Goal: Information Seeking & Learning: Learn about a topic

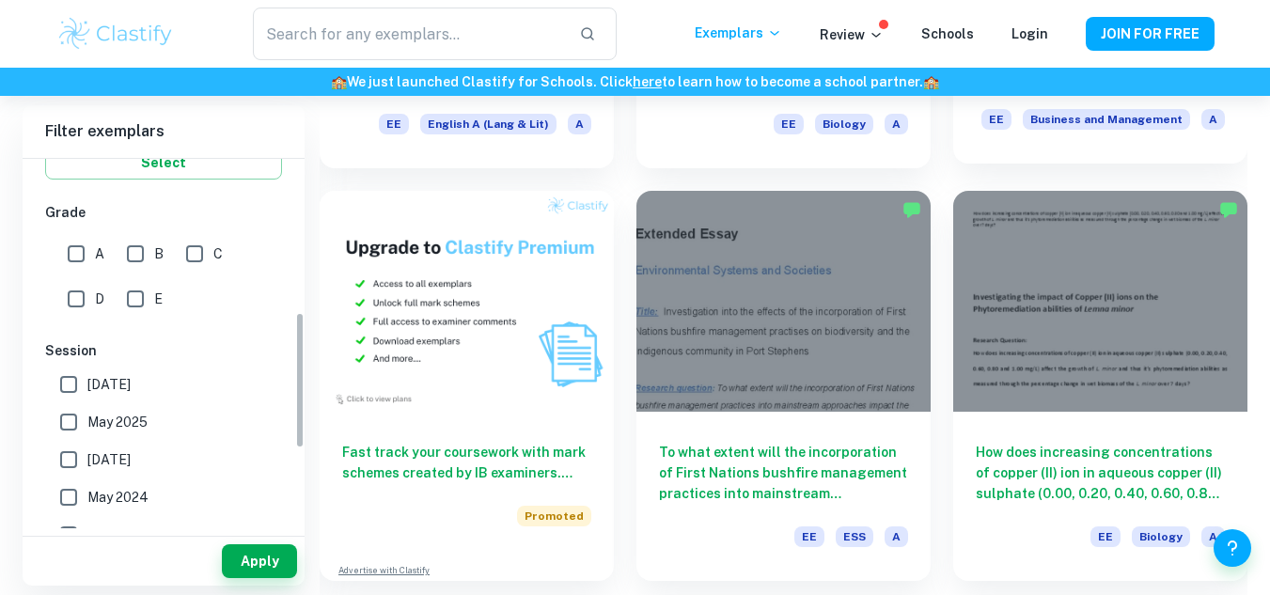
scroll to position [564, 0]
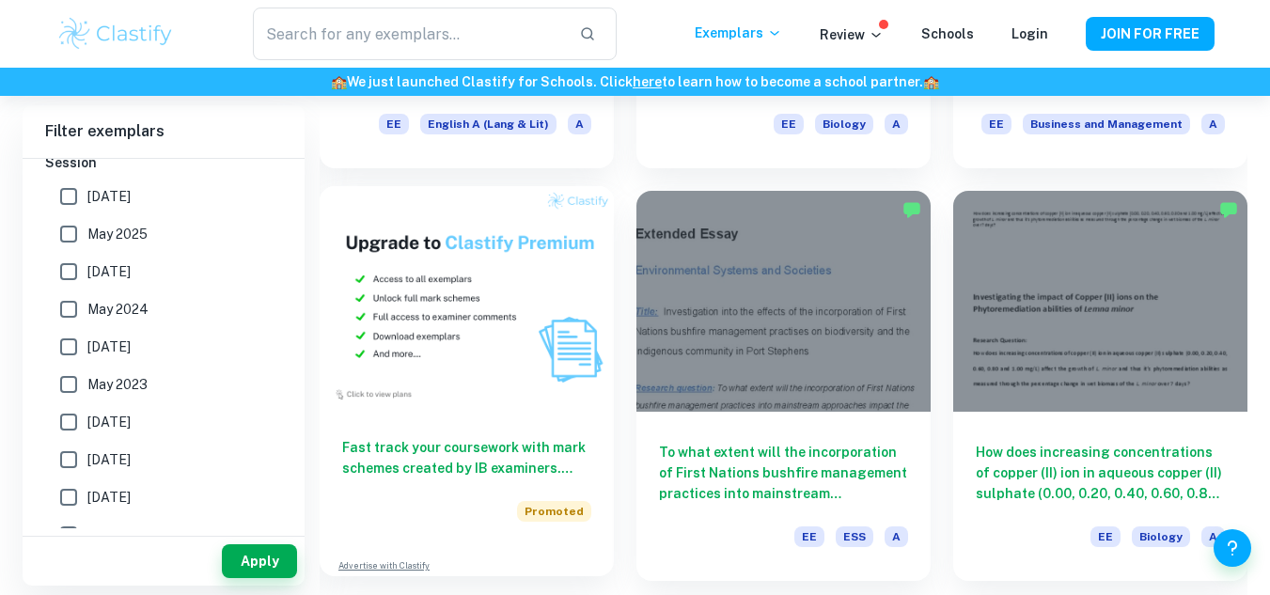
click at [480, 280] on img at bounding box center [467, 296] width 294 height 221
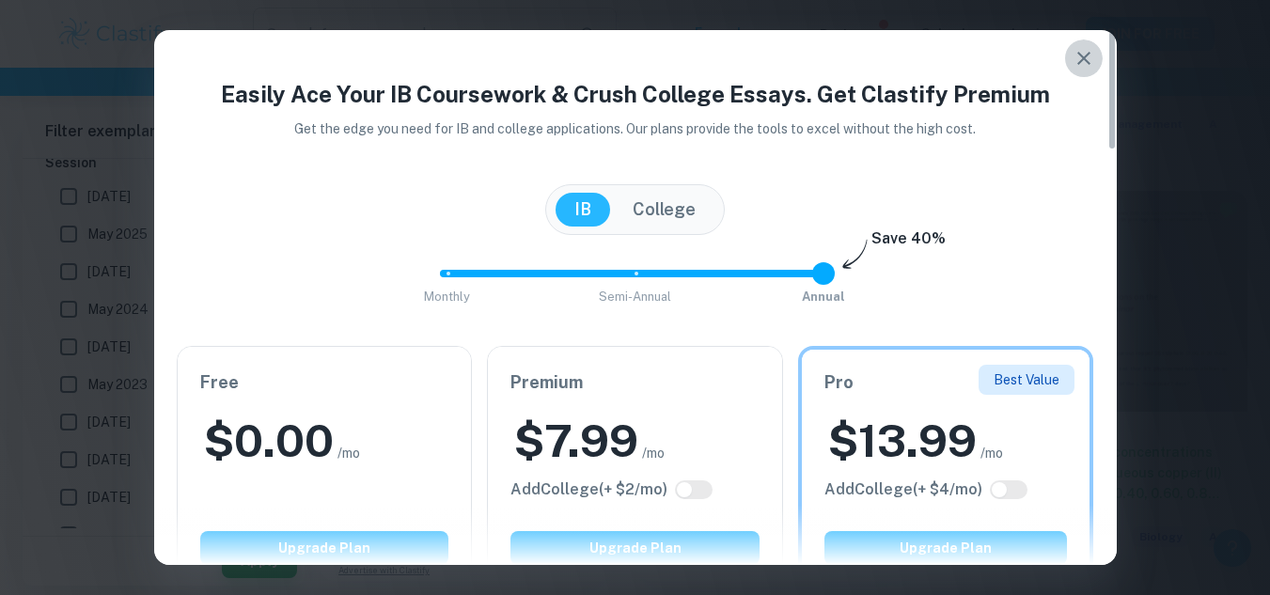
click at [1078, 62] on icon "button" at bounding box center [1084, 58] width 23 height 23
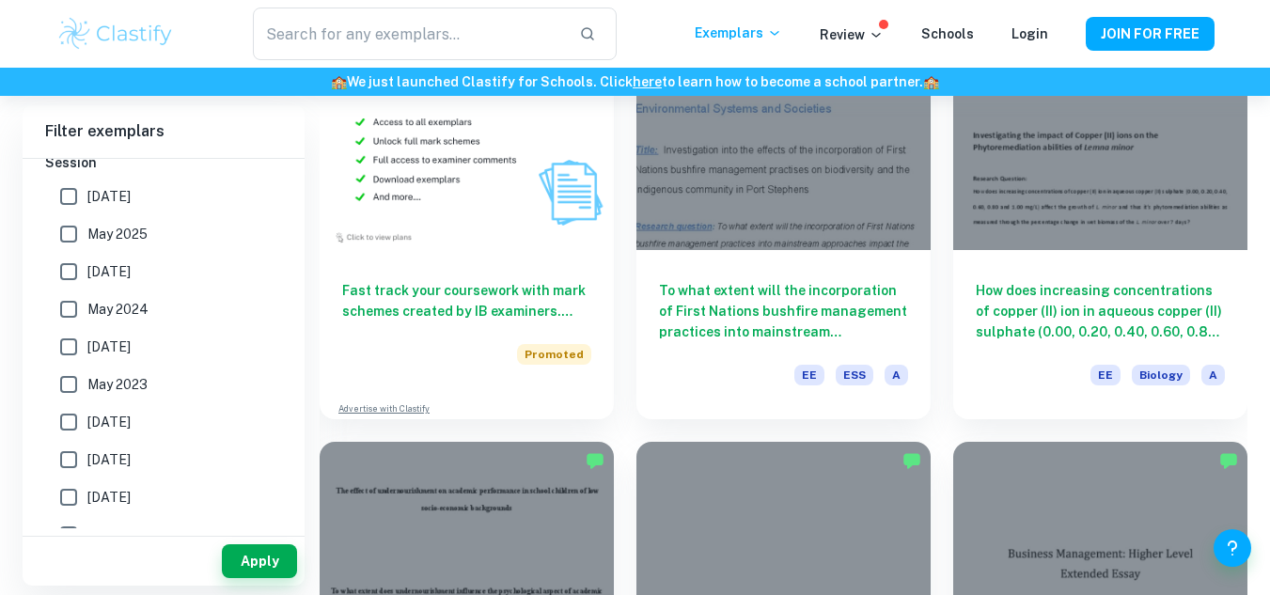
scroll to position [1023, 0]
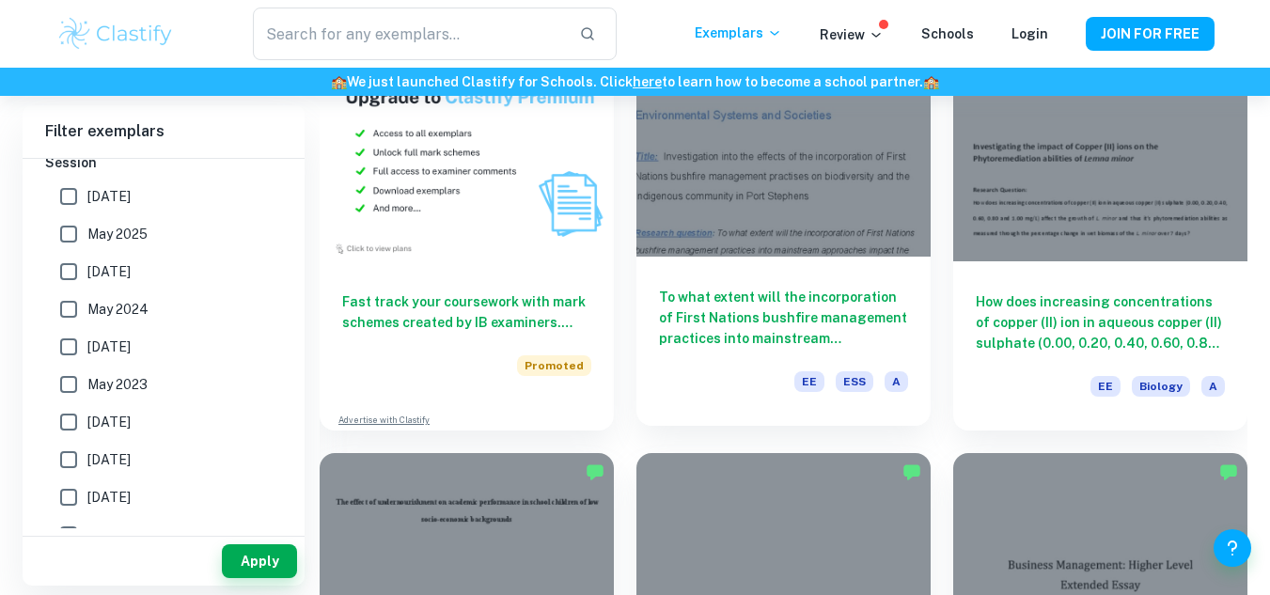
click at [678, 183] on div at bounding box center [783, 146] width 294 height 221
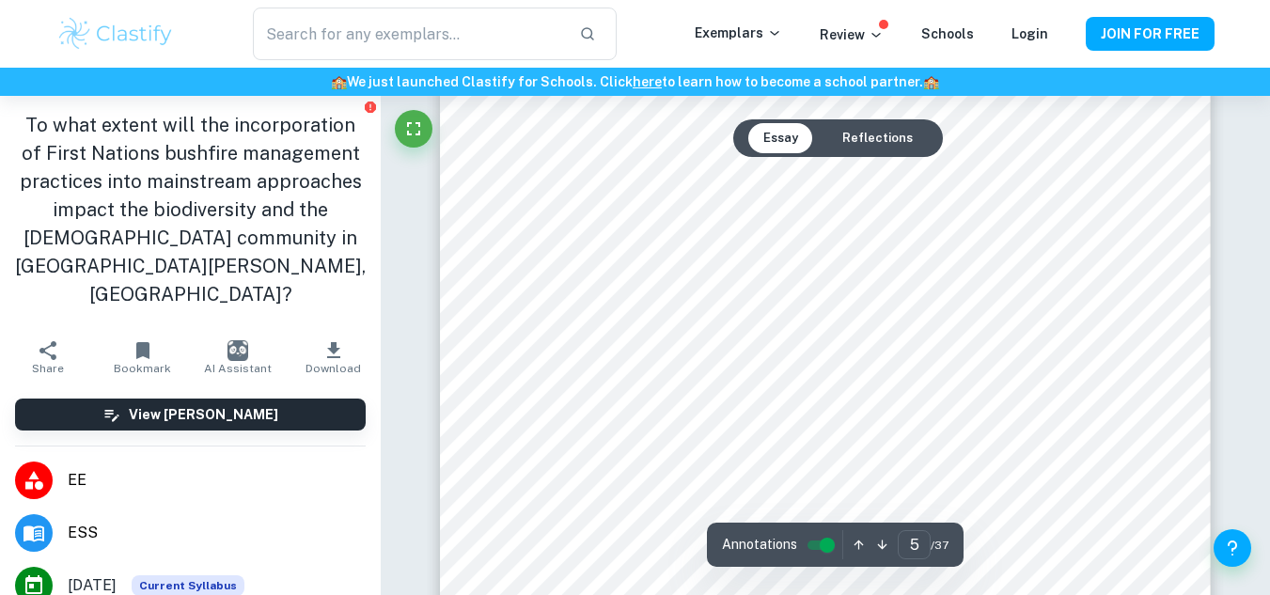
scroll to position [5114, 0]
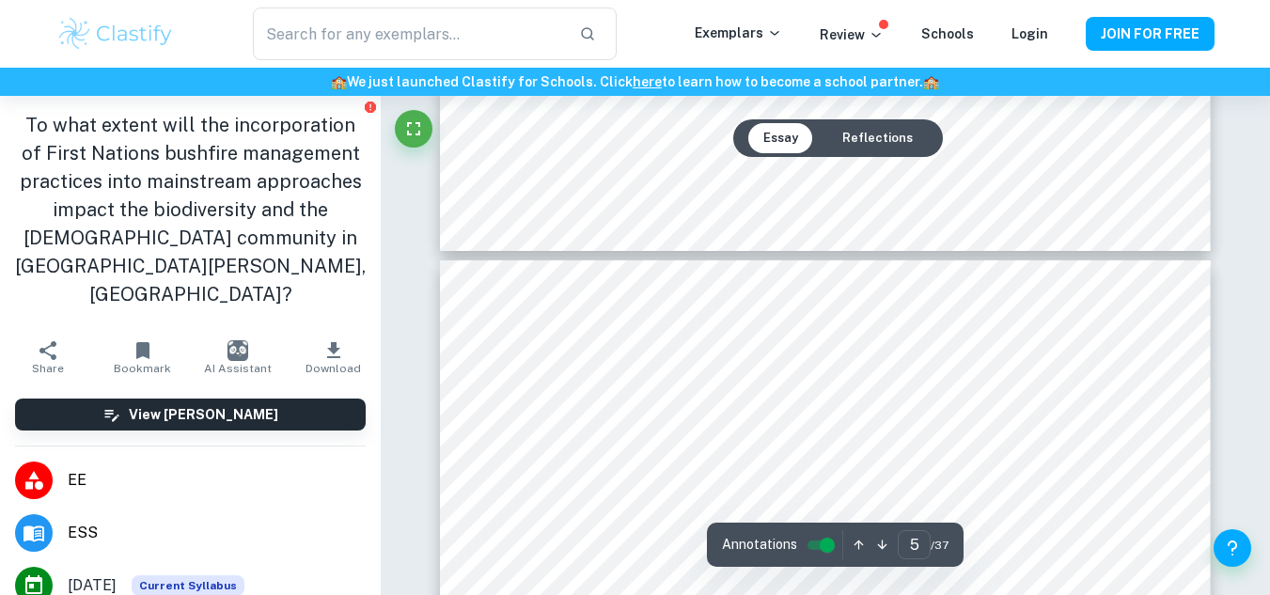
type input "6"
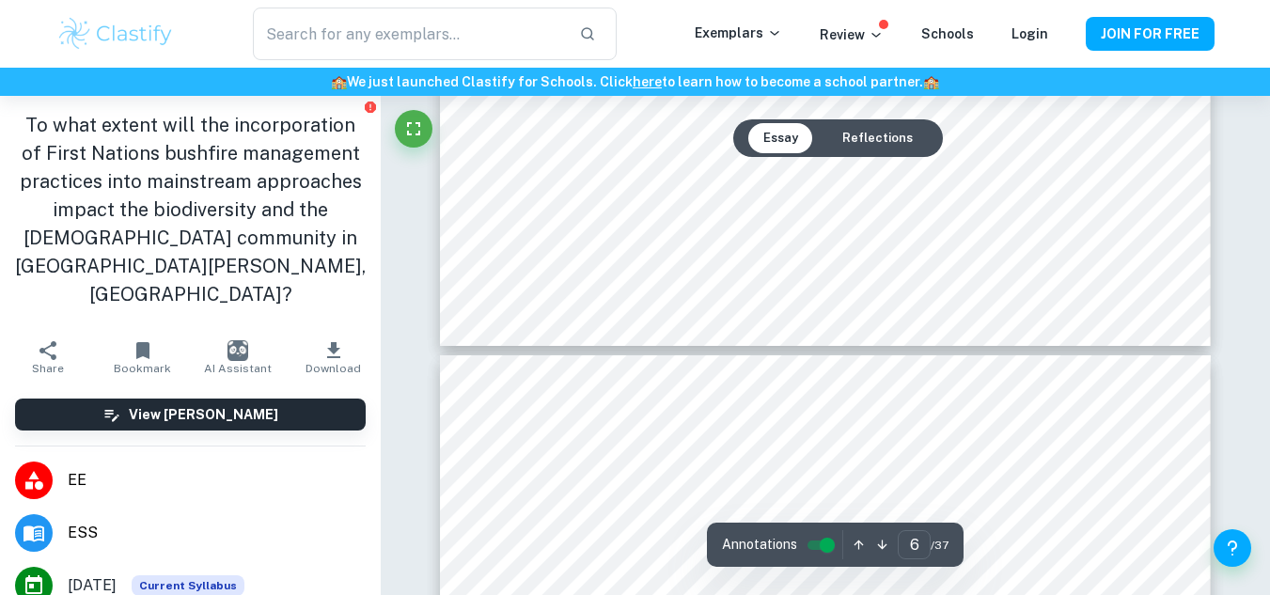
scroll to position [6618, 0]
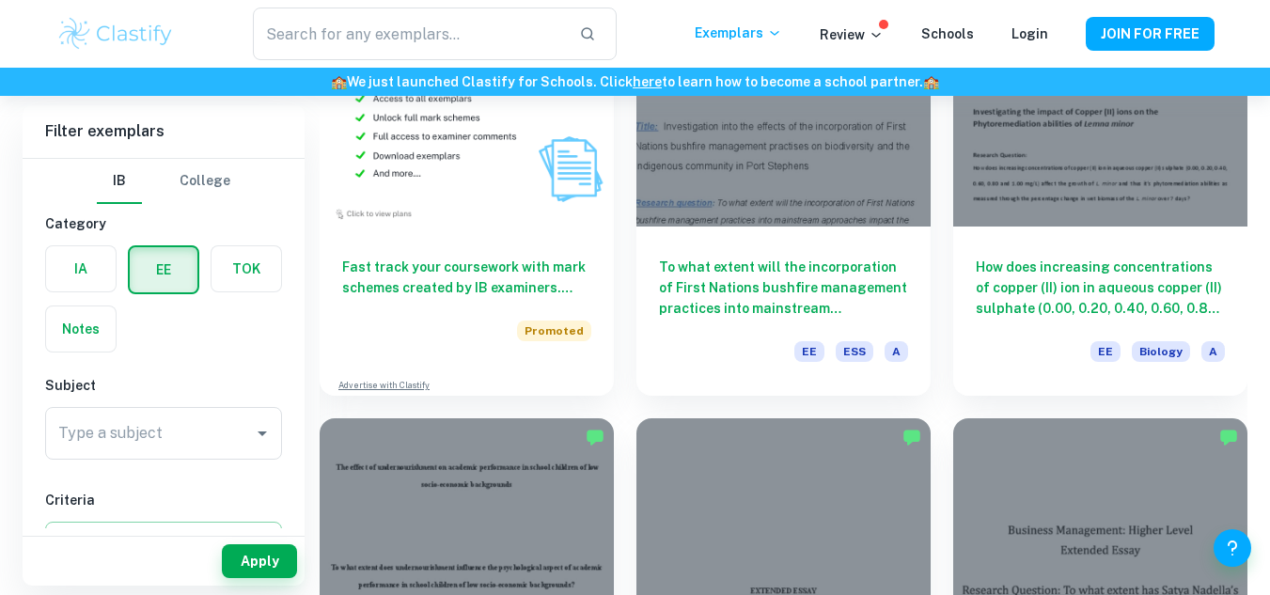
scroll to position [1069, 0]
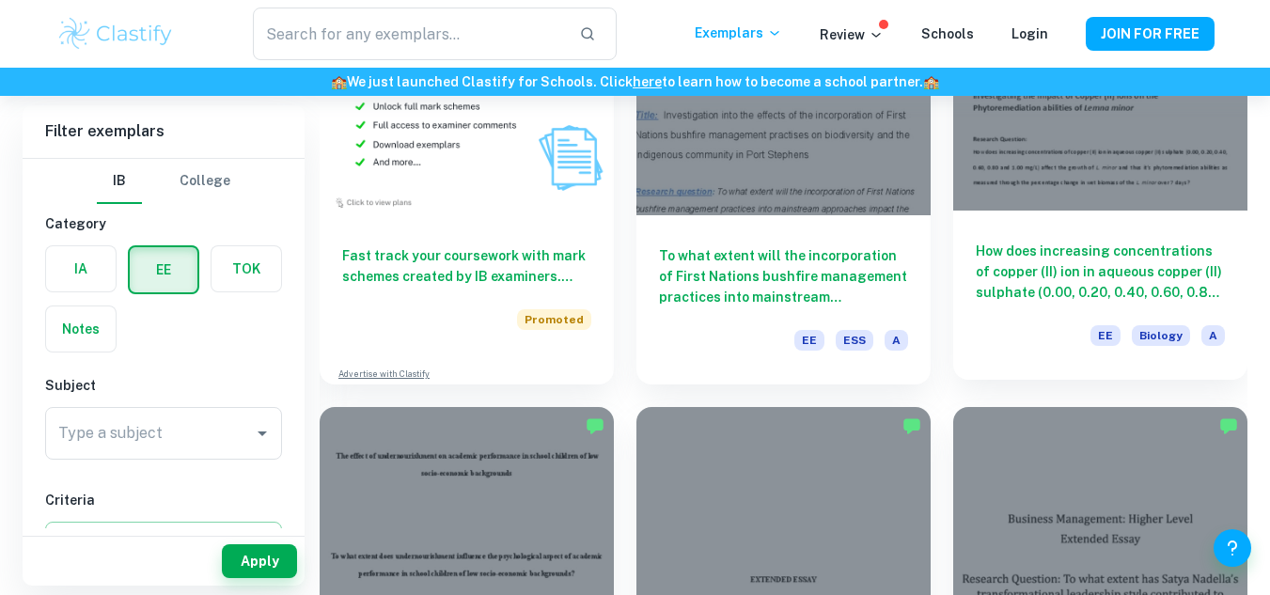
click at [1075, 160] on div at bounding box center [1100, 100] width 294 height 221
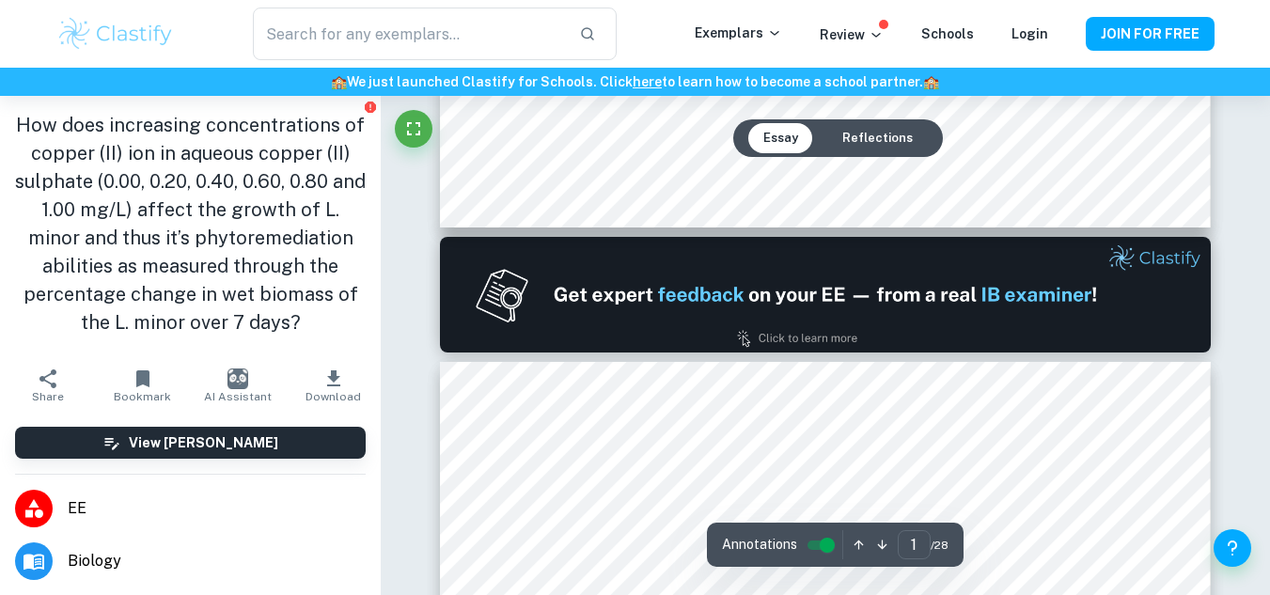
type input "2"
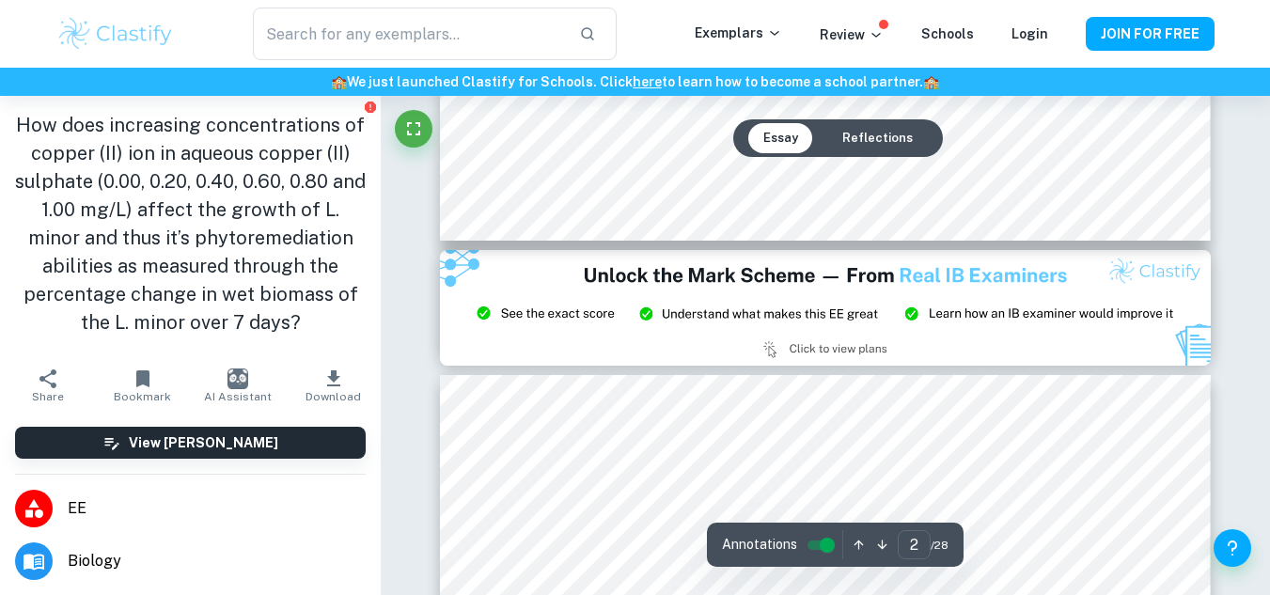
scroll to position [2068, 0]
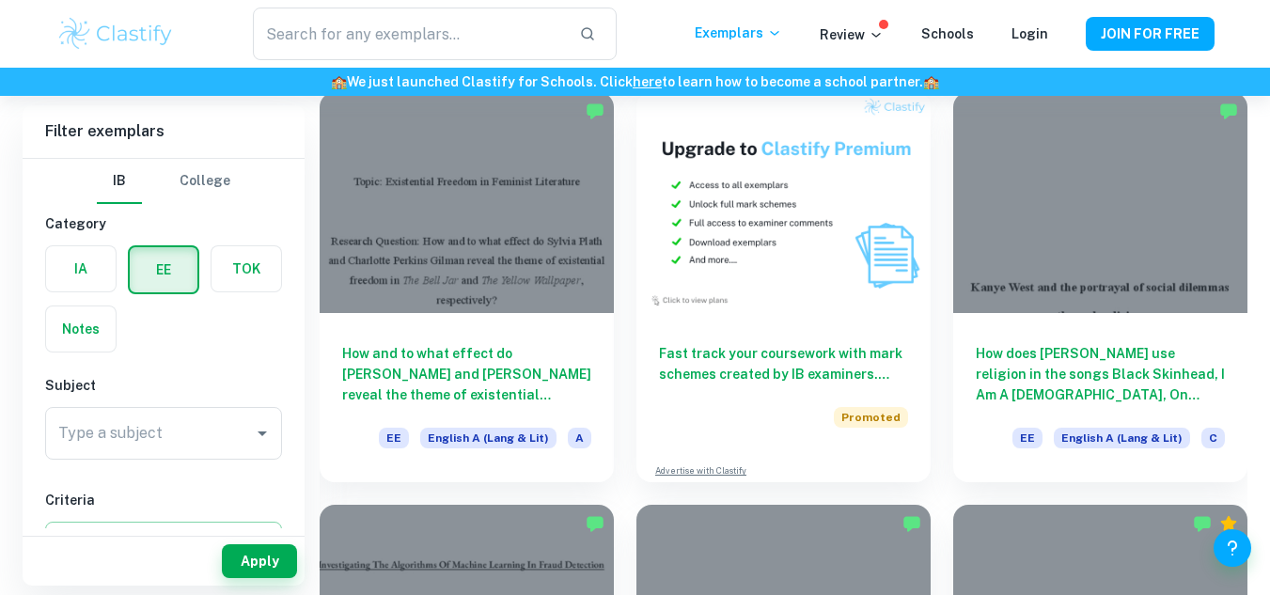
scroll to position [3045, 0]
